Goal: Task Accomplishment & Management: Manage account settings

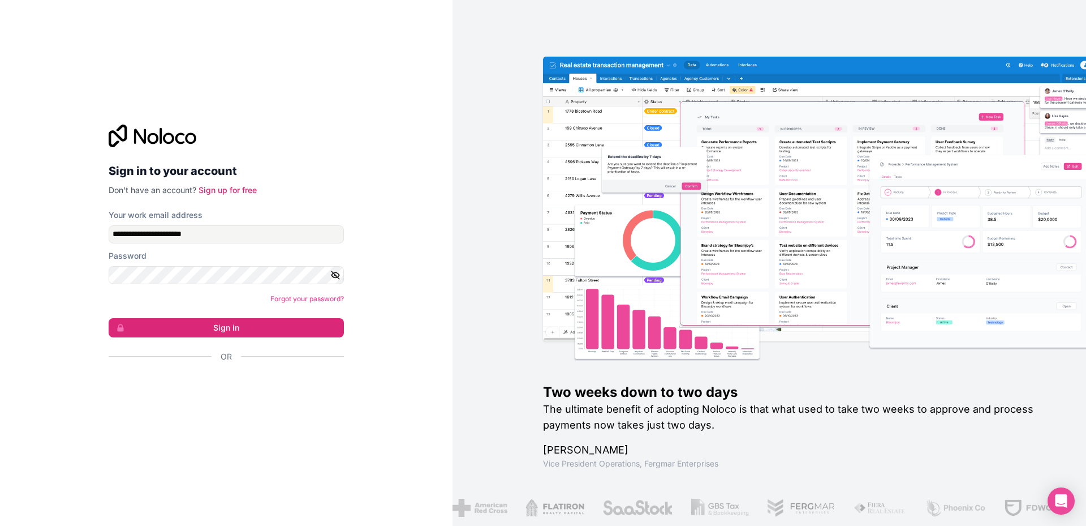
click at [335, 271] on icon "button" at bounding box center [335, 275] width 10 height 10
click at [344, 225] on div at bounding box center [344, 225] width 0 height 0
type input "**********"
click at [216, 332] on button "Sign in" at bounding box center [226, 327] width 235 height 19
